Goal: Task Accomplishment & Management: Use online tool/utility

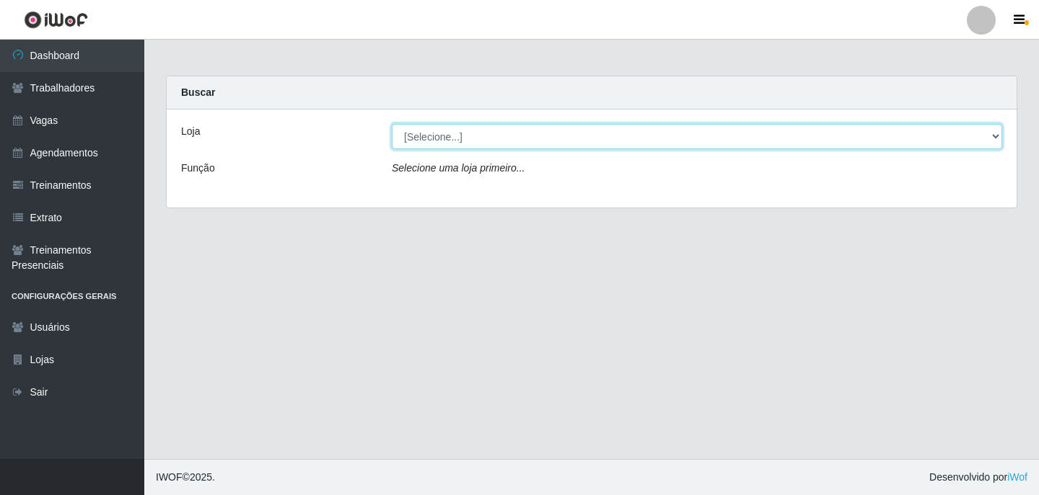
click at [481, 133] on select "[Selecione...] Leite Clan - [GEOGRAPHIC_DATA]" at bounding box center [697, 136] width 610 height 25
select select "452"
click at [392, 124] on select "[Selecione...] Leite Clan - [GEOGRAPHIC_DATA]" at bounding box center [697, 136] width 610 height 25
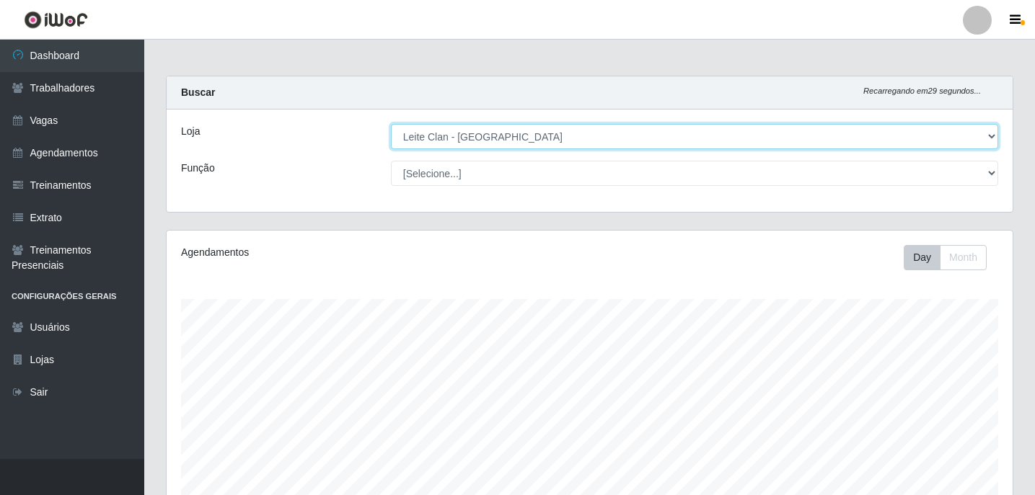
scroll to position [299, 846]
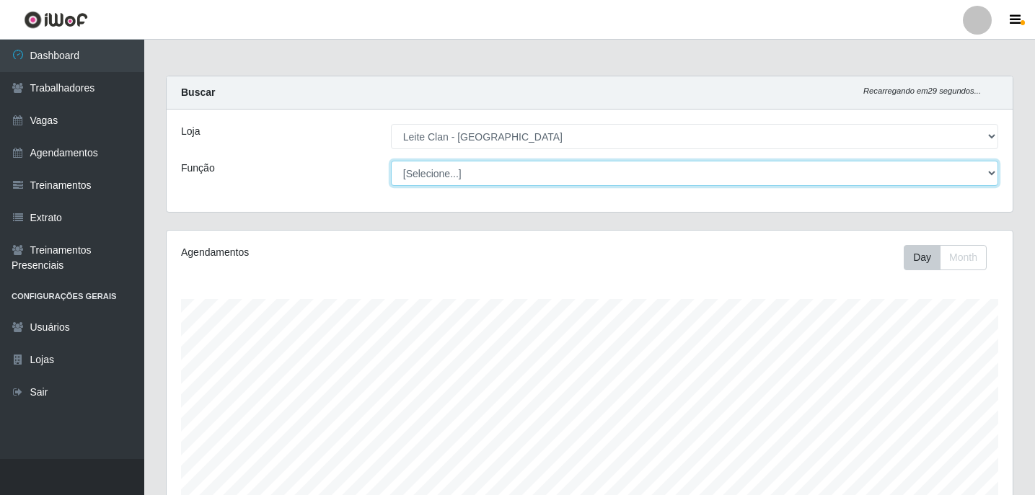
click at [485, 178] on select "[Selecione...] ASG ASG + Carregador e Descarregador de Caminhão Carregador e De…" at bounding box center [694, 173] width 607 height 25
select select "138"
click at [391, 161] on select "[Selecione...] ASG ASG + Carregador e Descarregador de Caminhão Carregador e De…" at bounding box center [694, 173] width 607 height 25
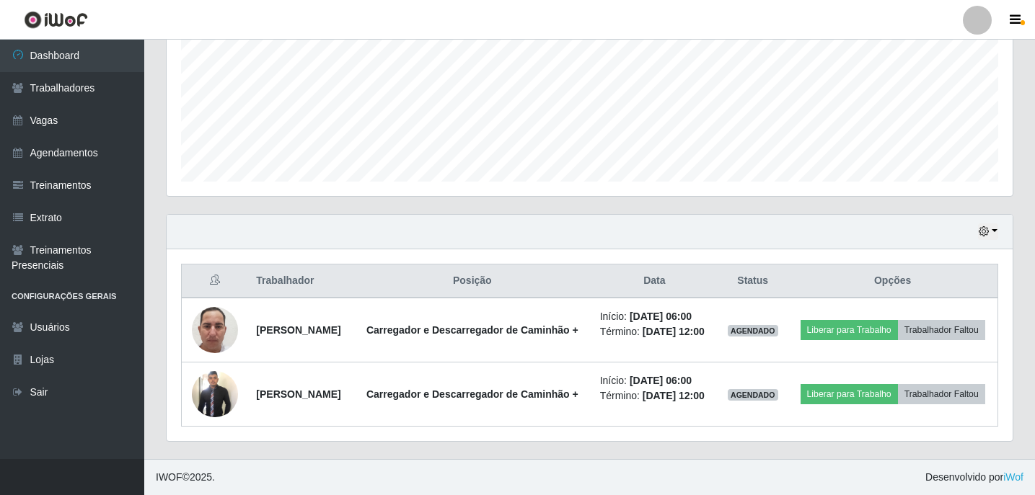
scroll to position [356, 0]
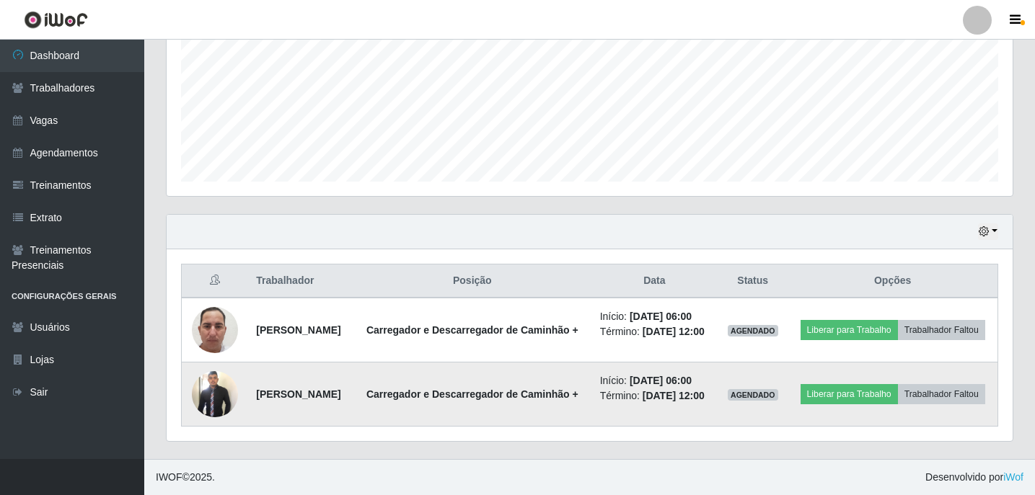
click at [221, 386] on img at bounding box center [215, 394] width 46 height 50
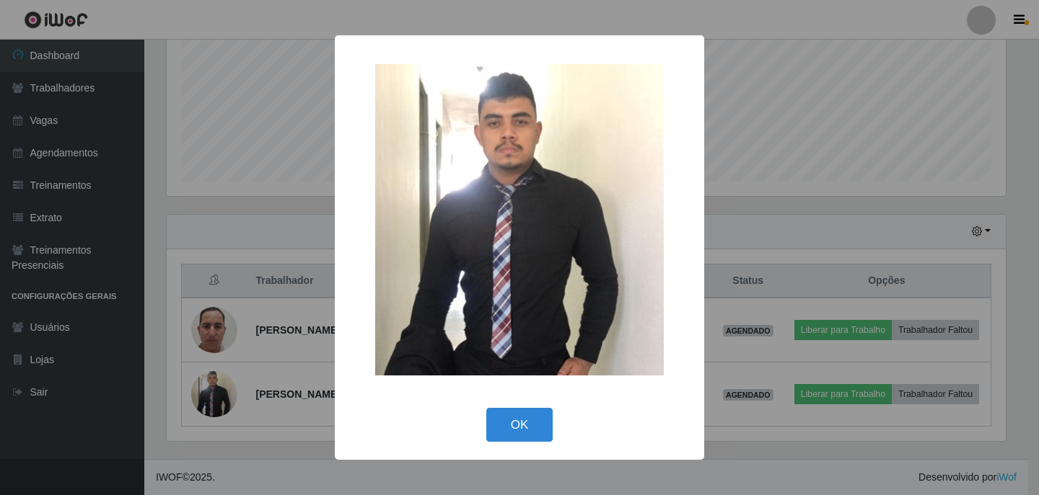
click at [294, 269] on div "× OK Cancel" at bounding box center [519, 247] width 1039 height 495
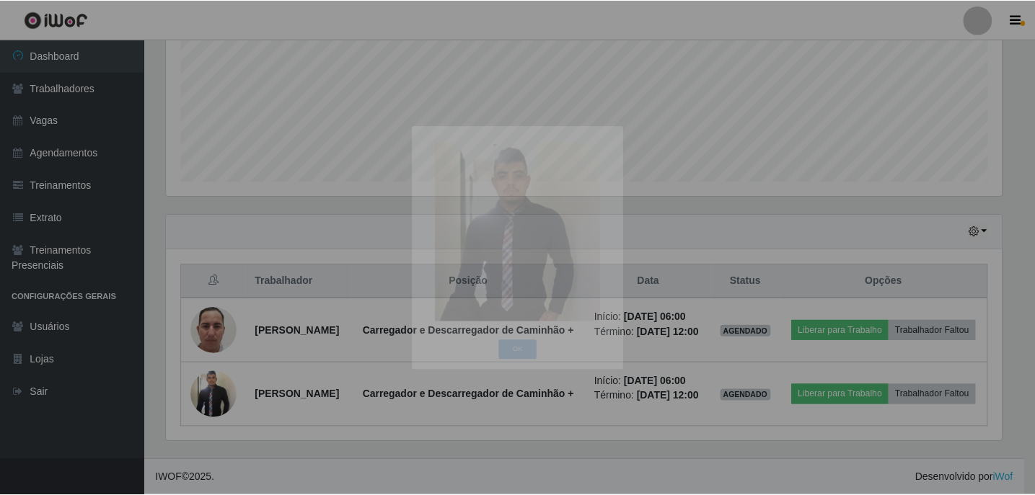
scroll to position [299, 846]
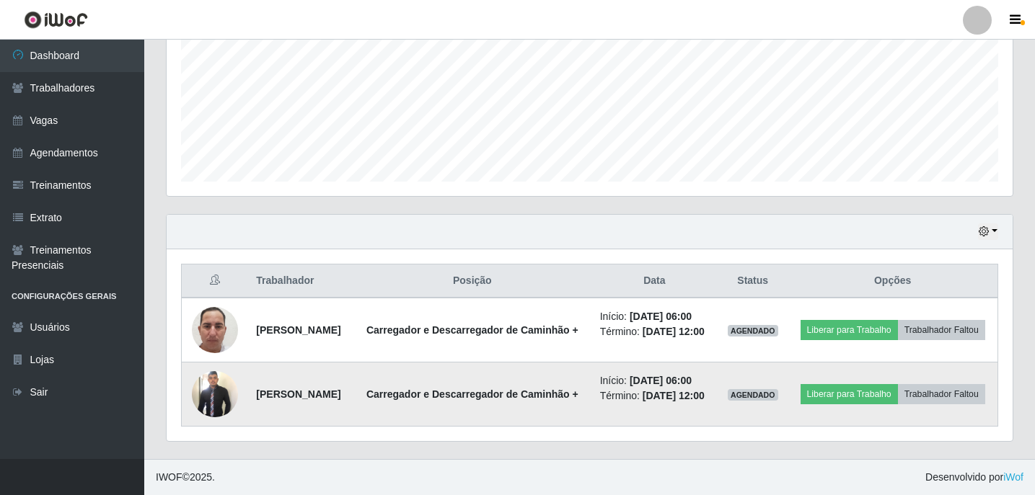
click at [219, 392] on img at bounding box center [215, 394] width 46 height 50
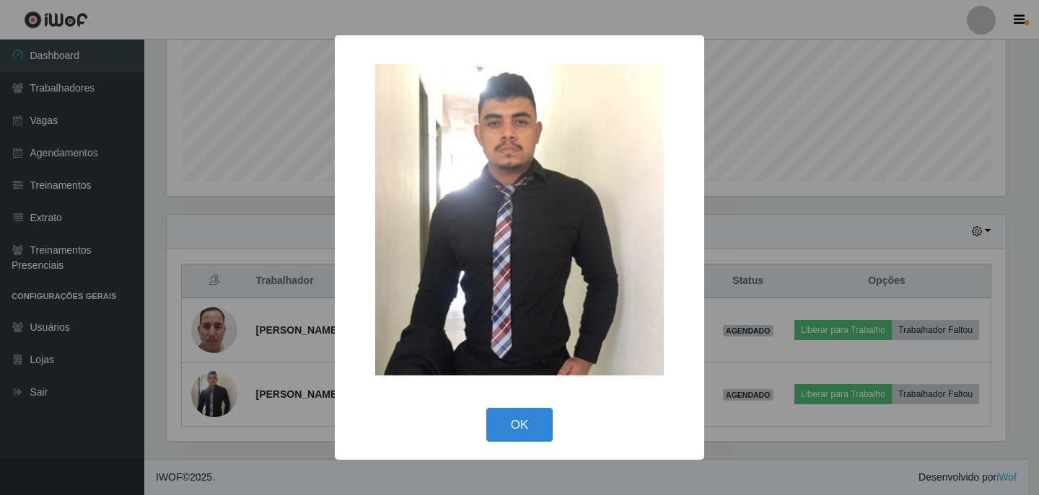
click at [220, 392] on div "× OK Cancel" at bounding box center [519, 247] width 1039 height 495
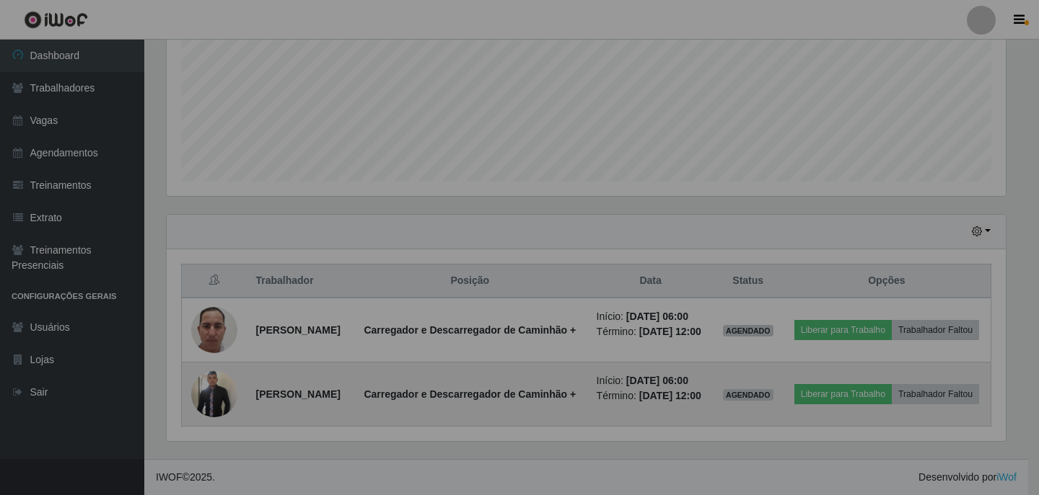
scroll to position [299, 846]
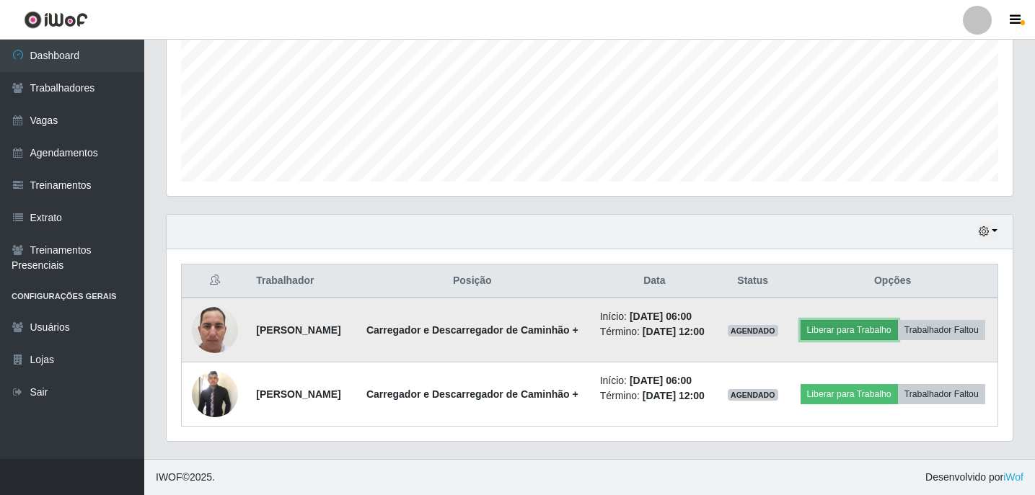
click at [898, 320] on button "Liberar para Trabalho" at bounding box center [849, 330] width 97 height 20
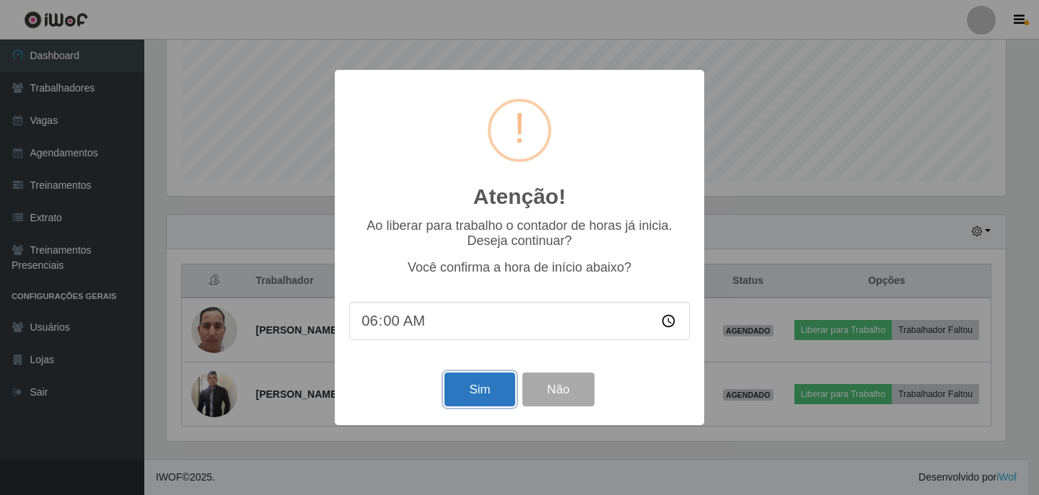
click at [478, 395] on button "Sim" at bounding box center [479, 390] width 70 height 34
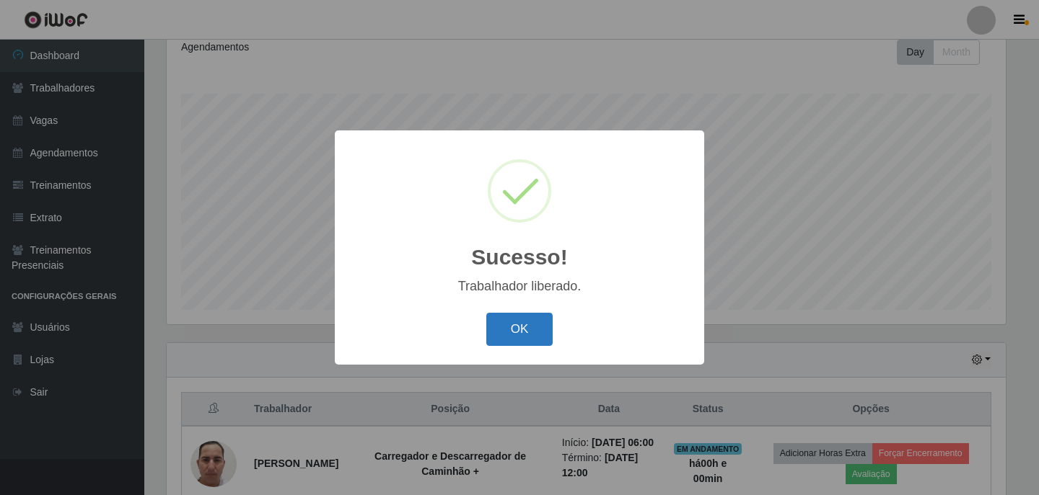
click at [535, 337] on button "OK" at bounding box center [519, 330] width 67 height 34
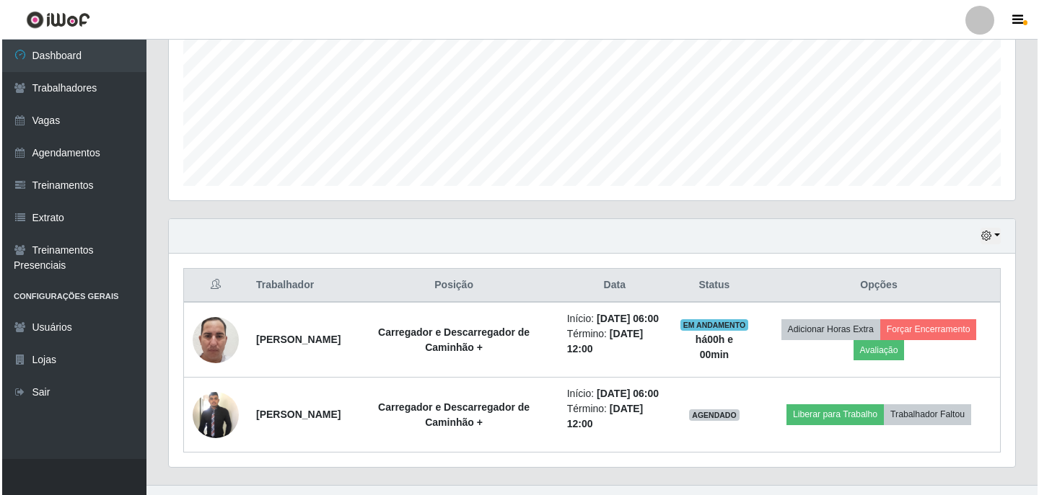
scroll to position [386, 0]
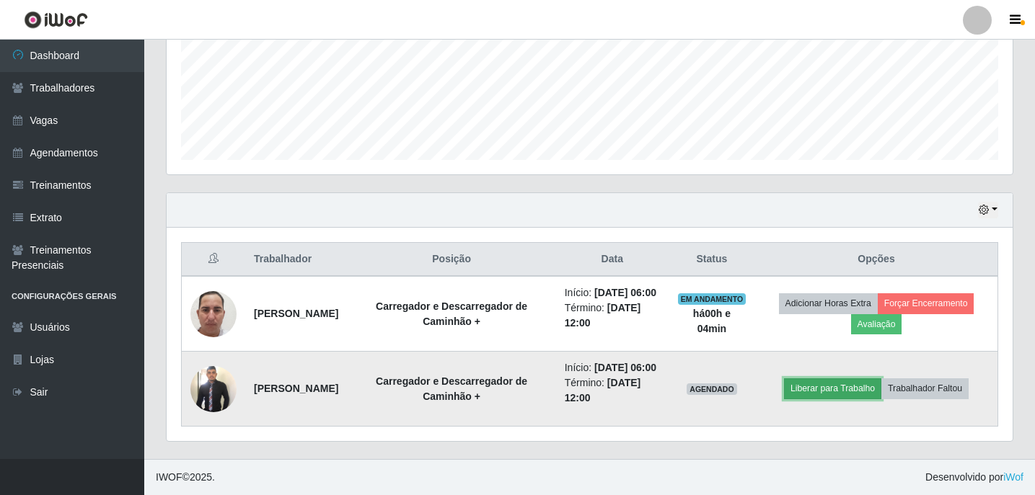
click at [859, 387] on button "Liberar para Trabalho" at bounding box center [832, 389] width 97 height 20
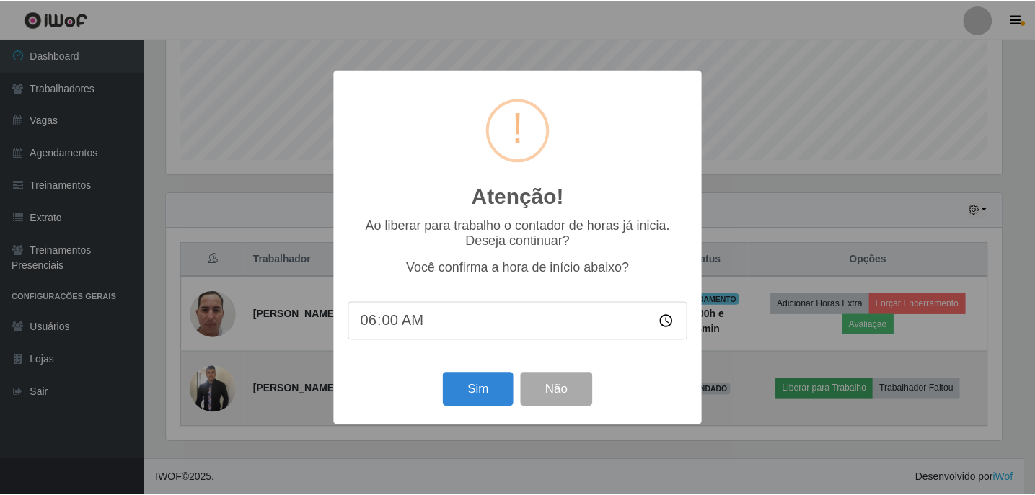
scroll to position [299, 839]
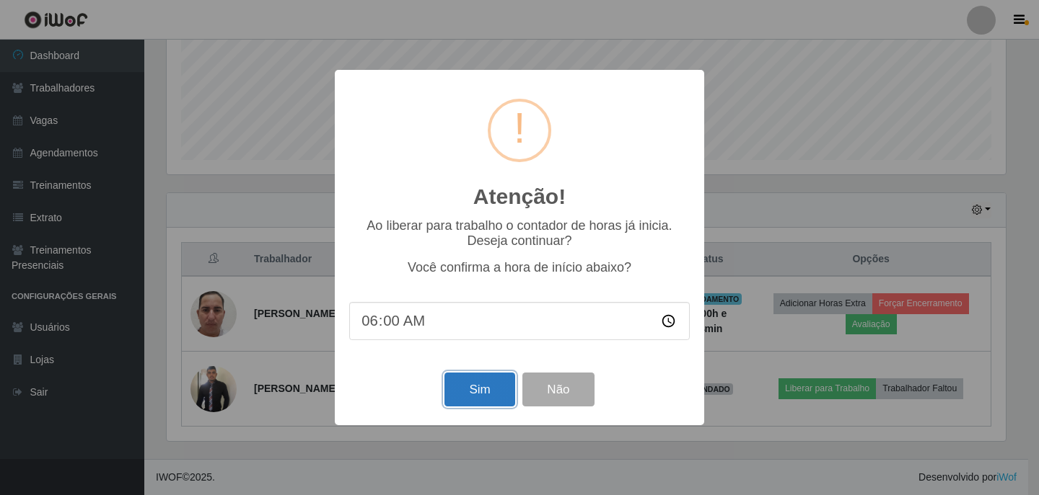
click at [481, 401] on button "Sim" at bounding box center [479, 390] width 70 height 34
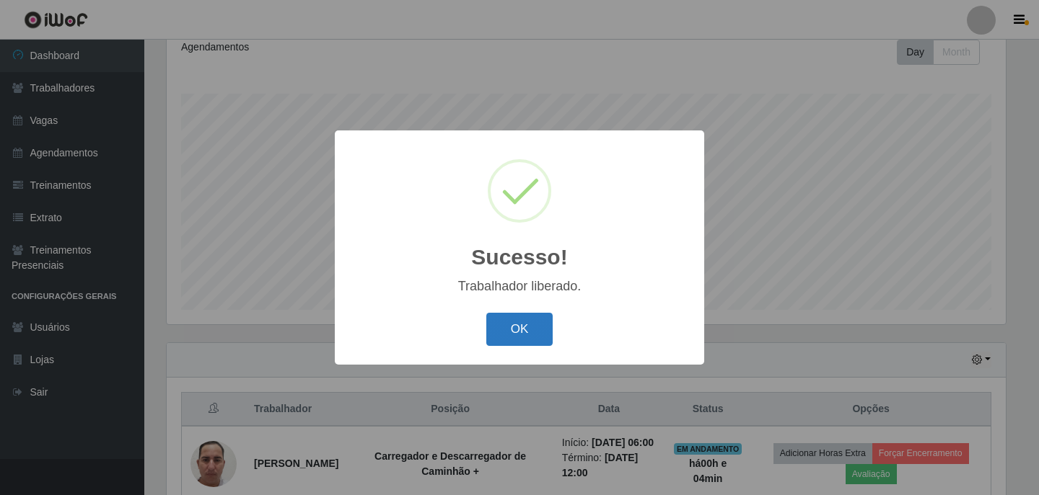
click at [522, 326] on button "OK" at bounding box center [519, 330] width 67 height 34
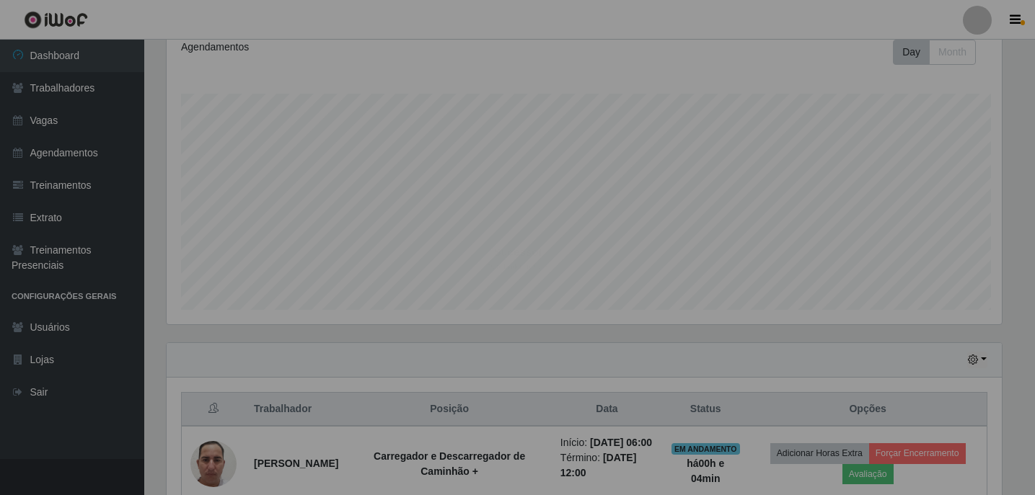
scroll to position [299, 846]
